Goal: Task Accomplishment & Management: Complete application form

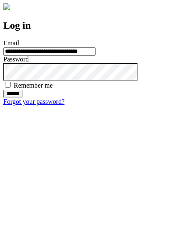
type input "**********"
click at [22, 98] on input "******" at bounding box center [12, 94] width 19 height 8
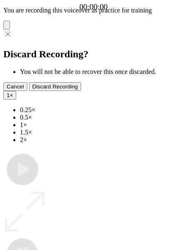
type input "**********"
